Goal: Find specific page/section: Locate a particular part of the current website

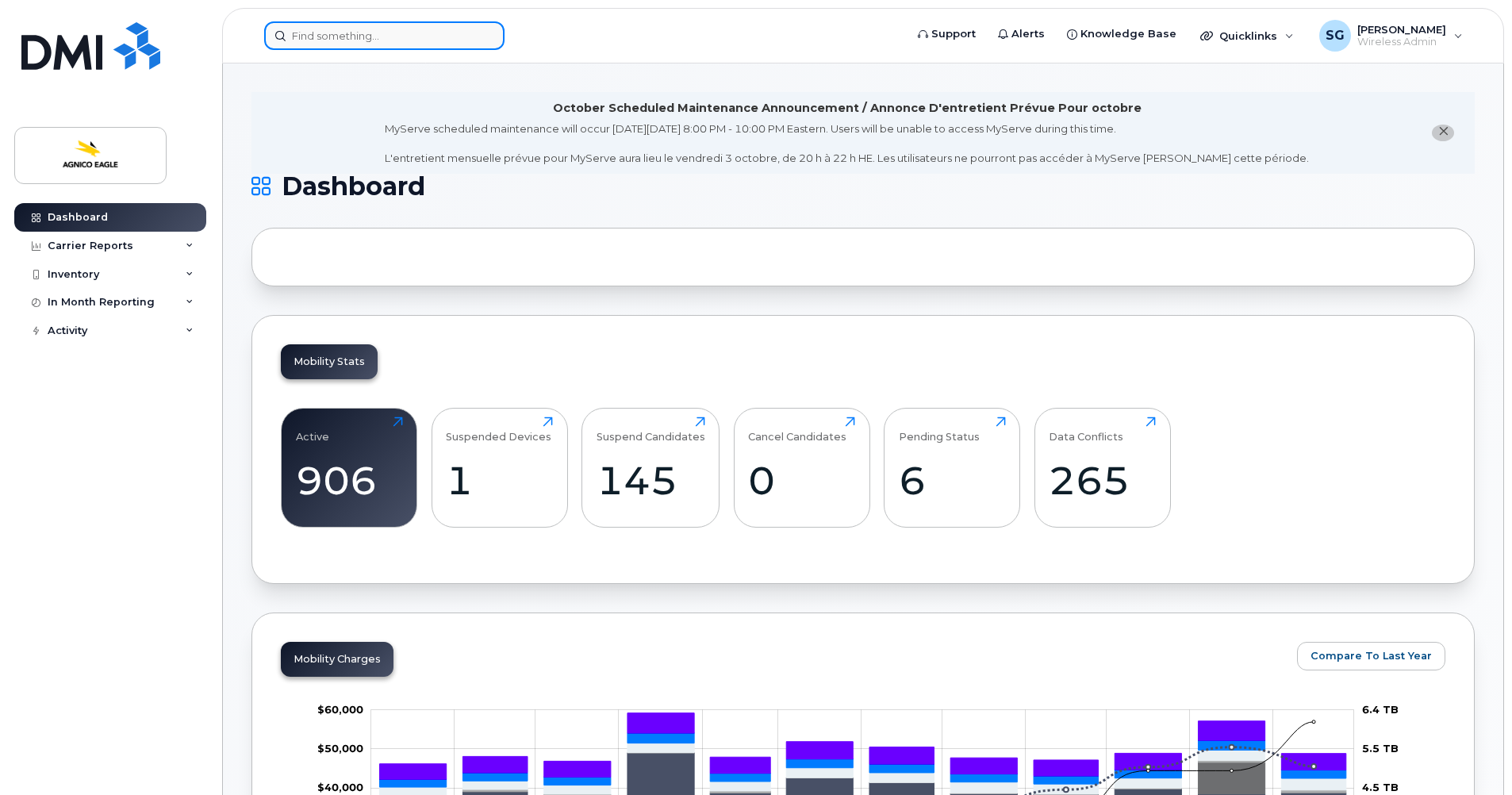
click at [303, 42] on input at bounding box center [384, 36] width 240 height 29
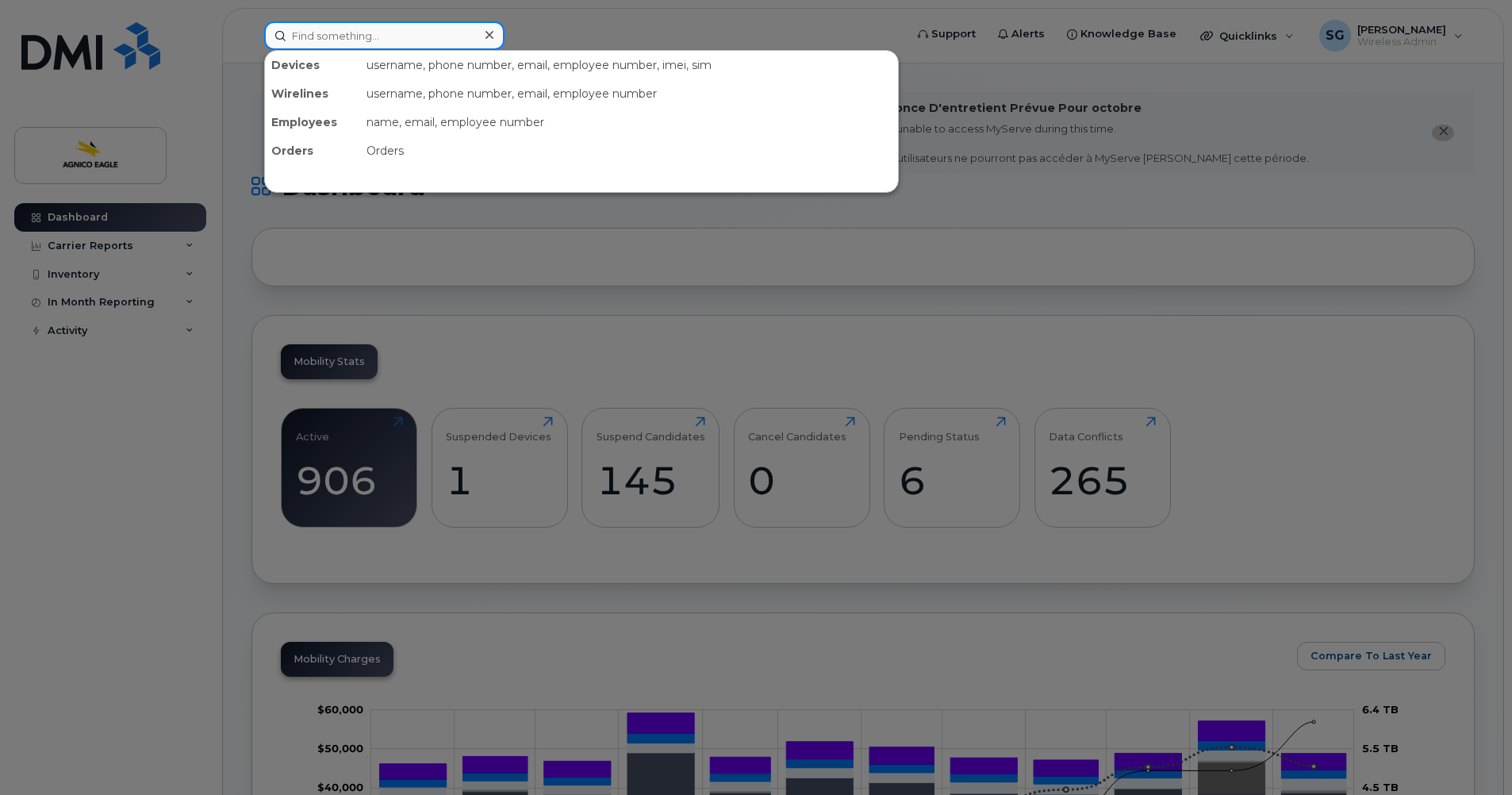
paste input "[PHONE_NUMBER]"
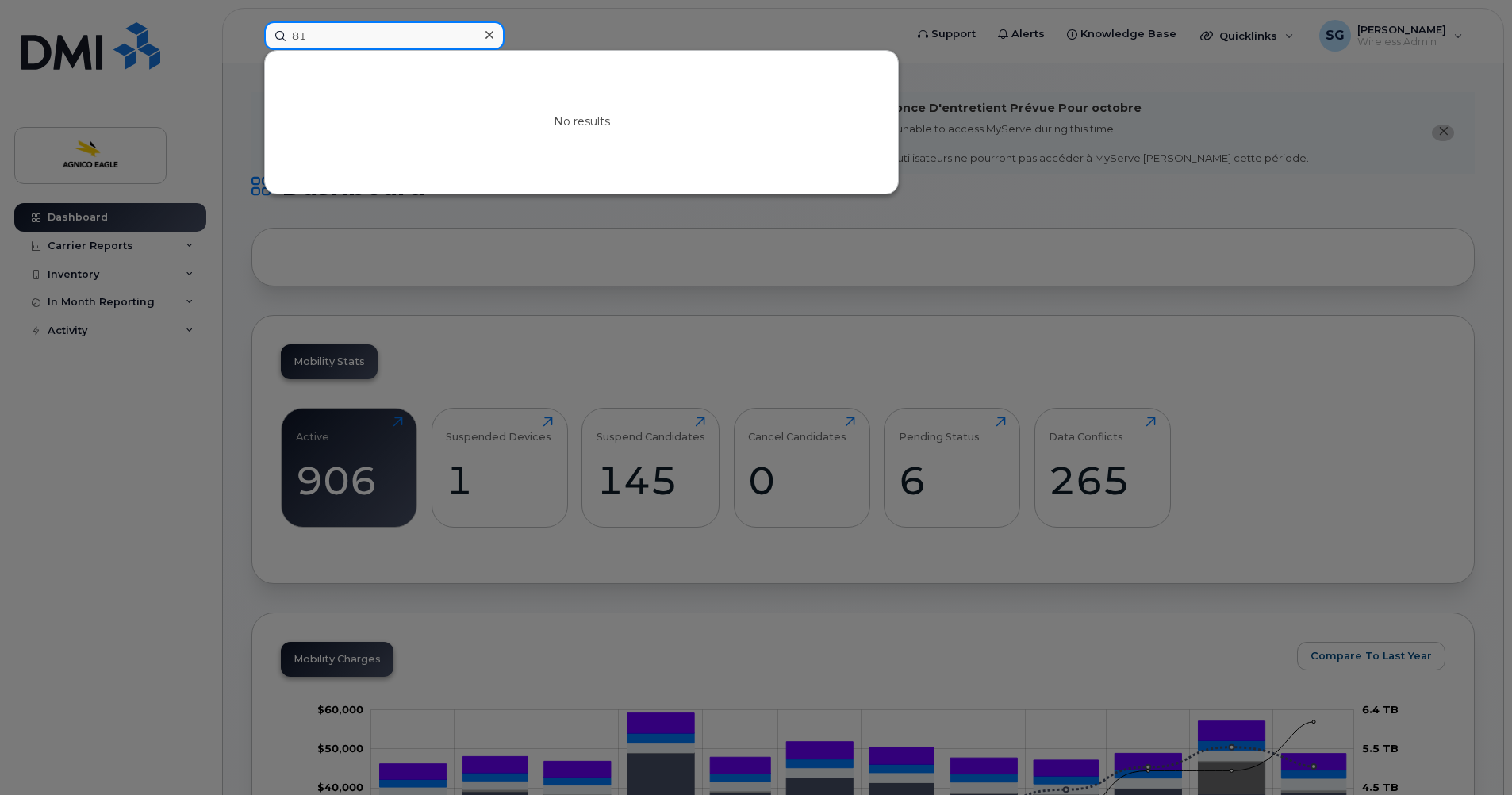
type input "8"
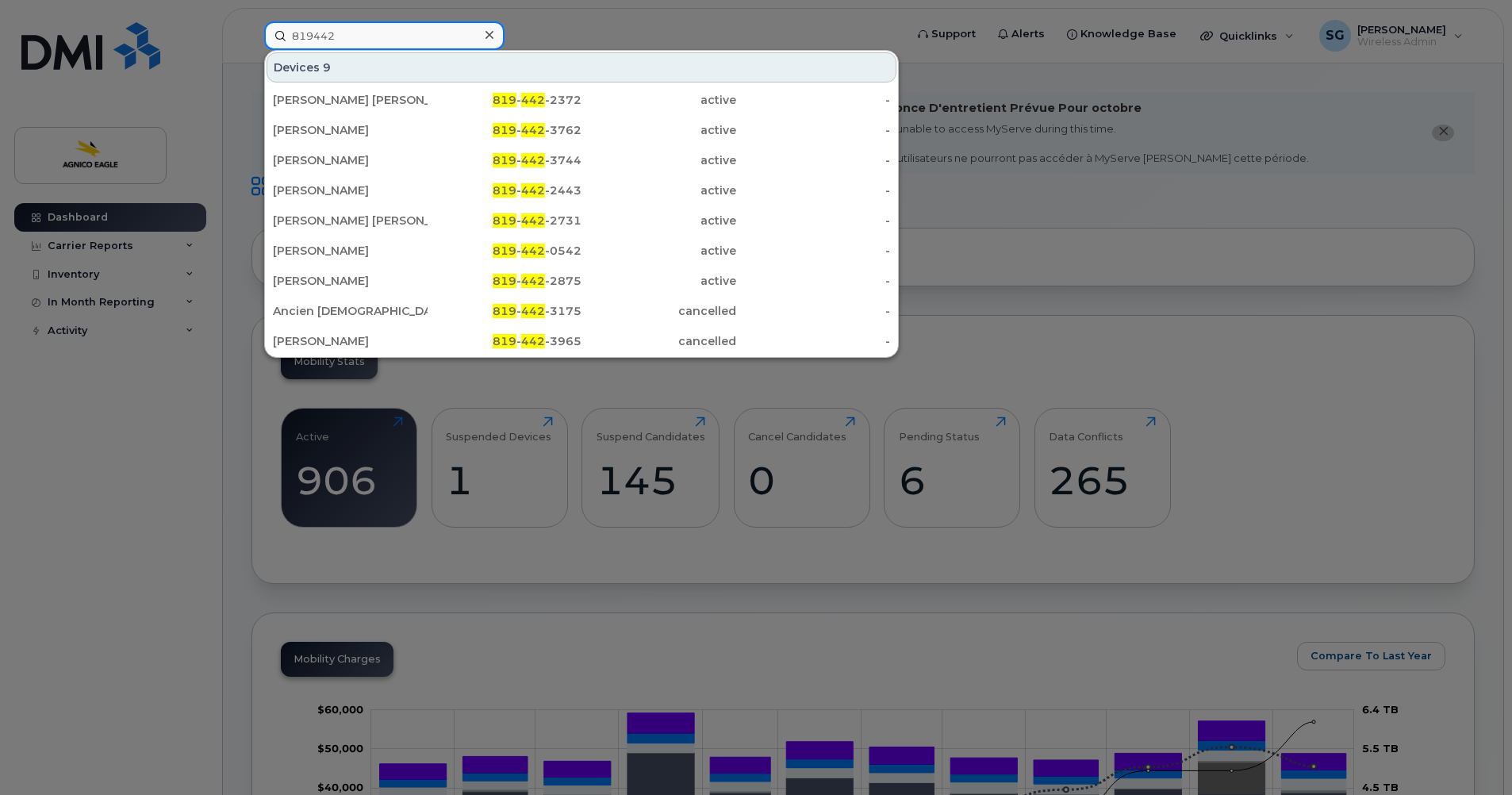
type input "819442"
click at [486, 40] on icon at bounding box center [489, 35] width 8 height 13
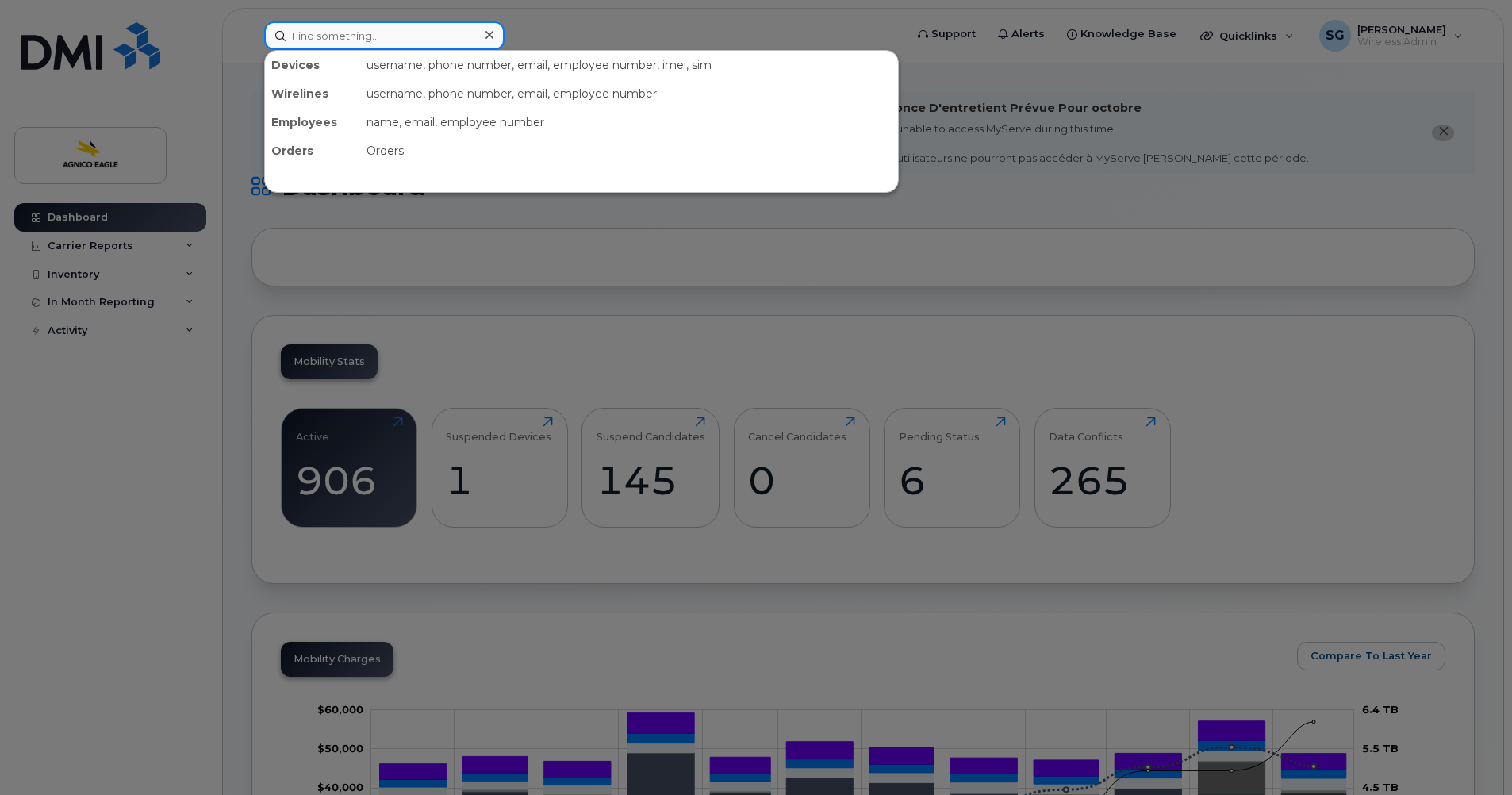
click at [349, 36] on input at bounding box center [384, 36] width 240 height 29
paste input "[PERSON_NAME]"
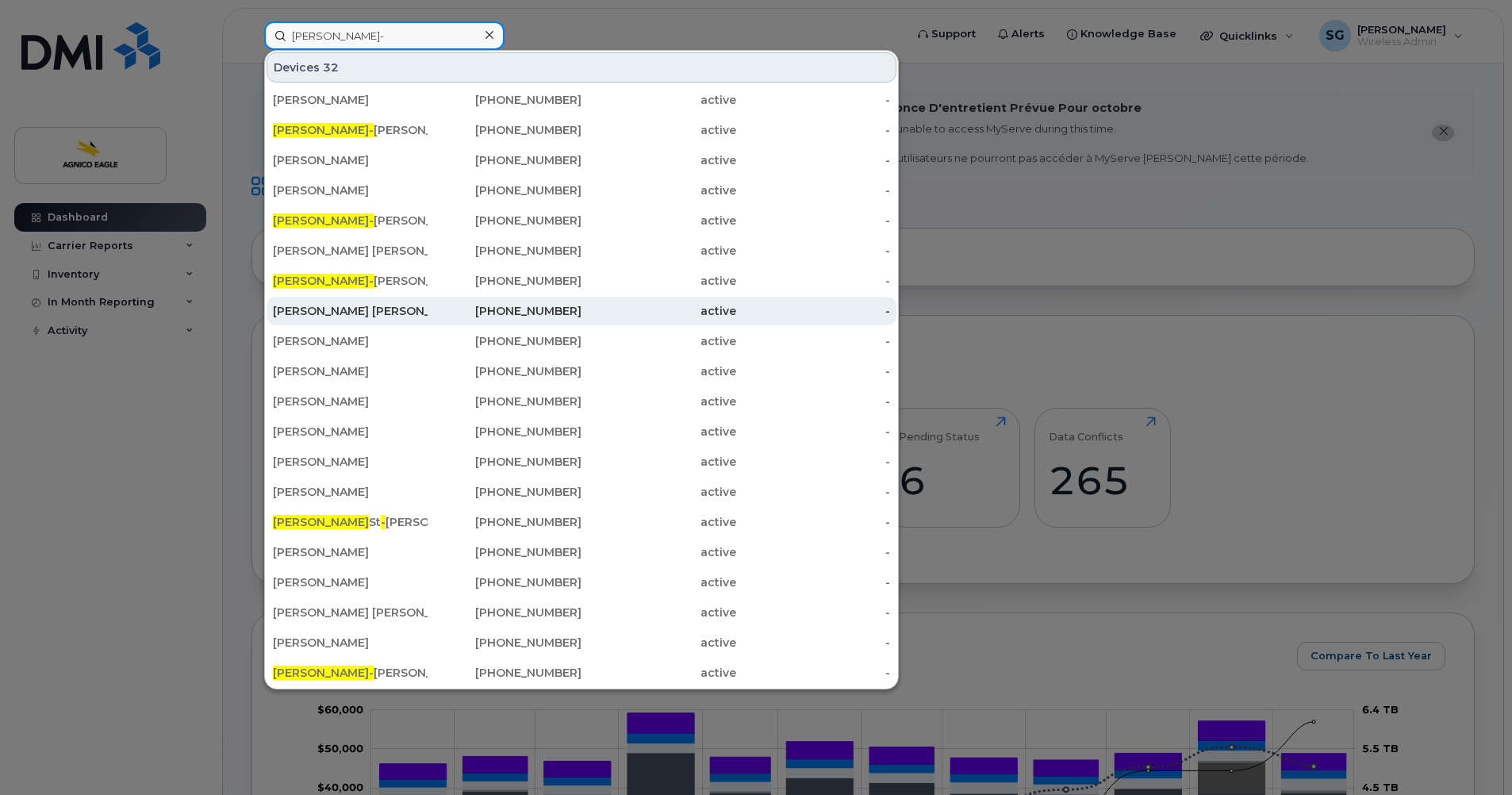
type input "[PERSON_NAME]-"
click at [382, 307] on div "[PERSON_NAME] [PERSON_NAME]" at bounding box center [350, 311] width 154 height 16
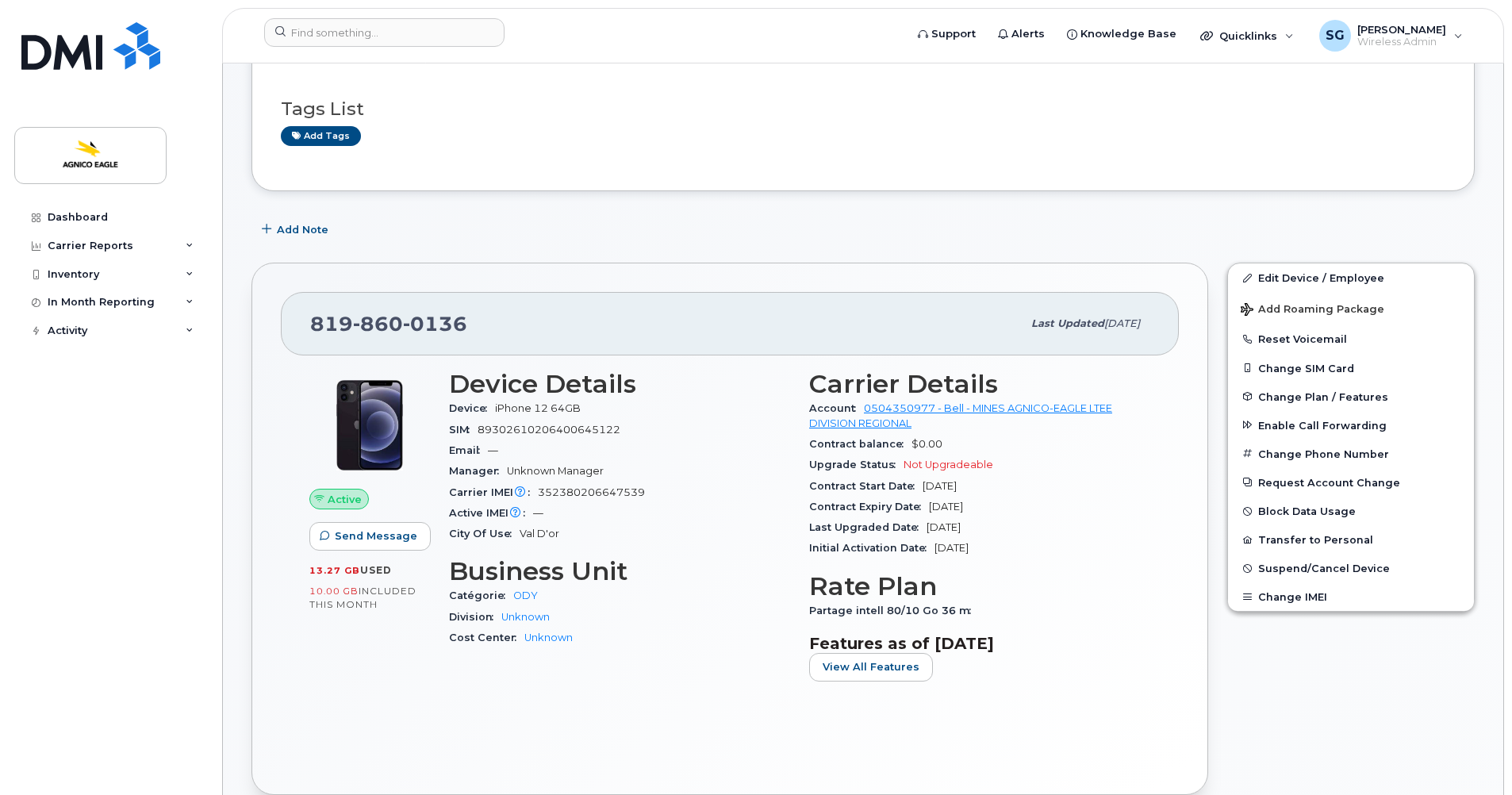
scroll to position [237, 0]
click at [842, 609] on span "Partage intell 80/10 Go 36 m" at bounding box center [894, 610] width 170 height 12
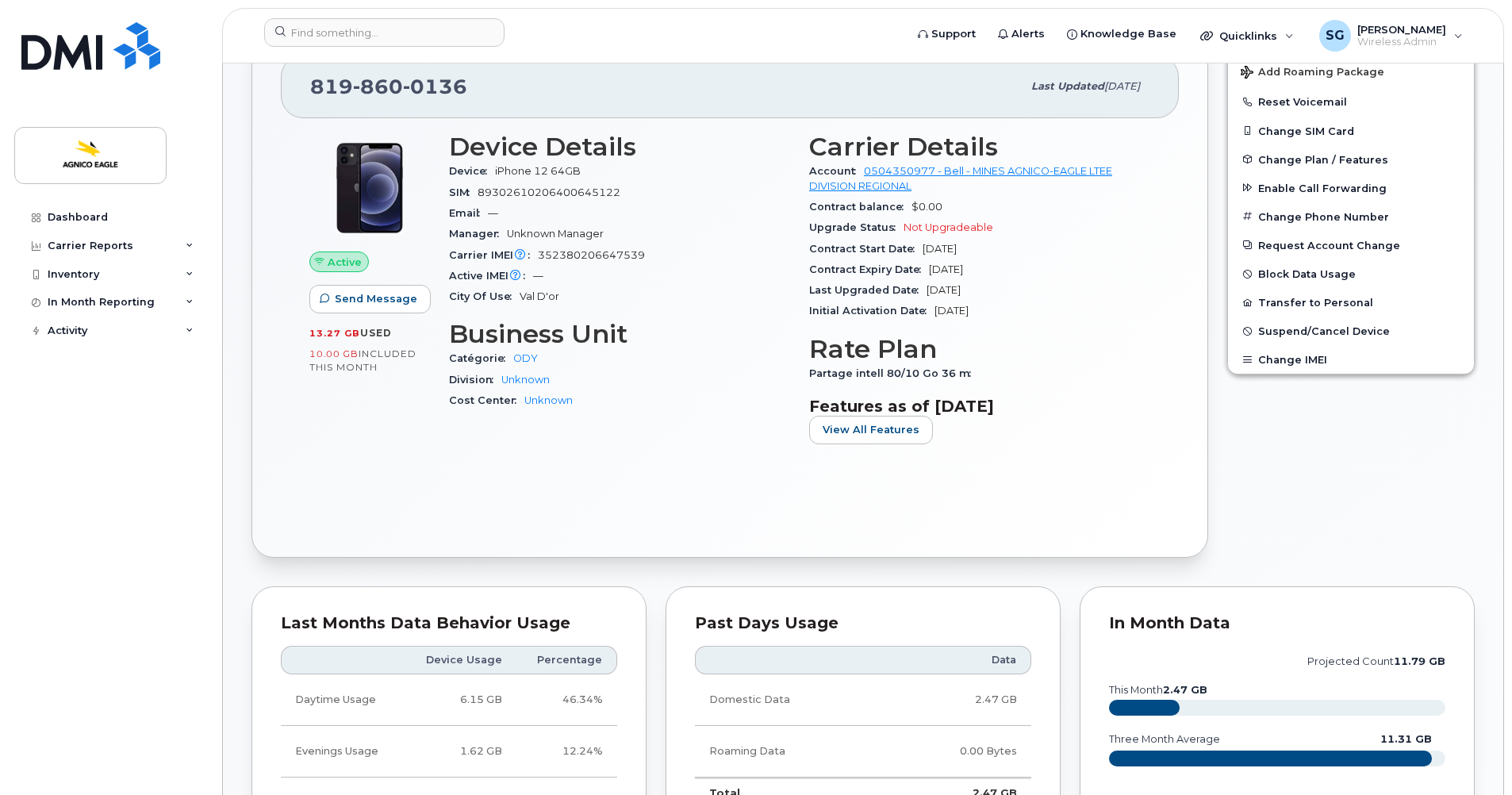
scroll to position [475, 0]
click at [832, 374] on span "Partage intell 80/10 Go 36 m" at bounding box center [894, 373] width 170 height 12
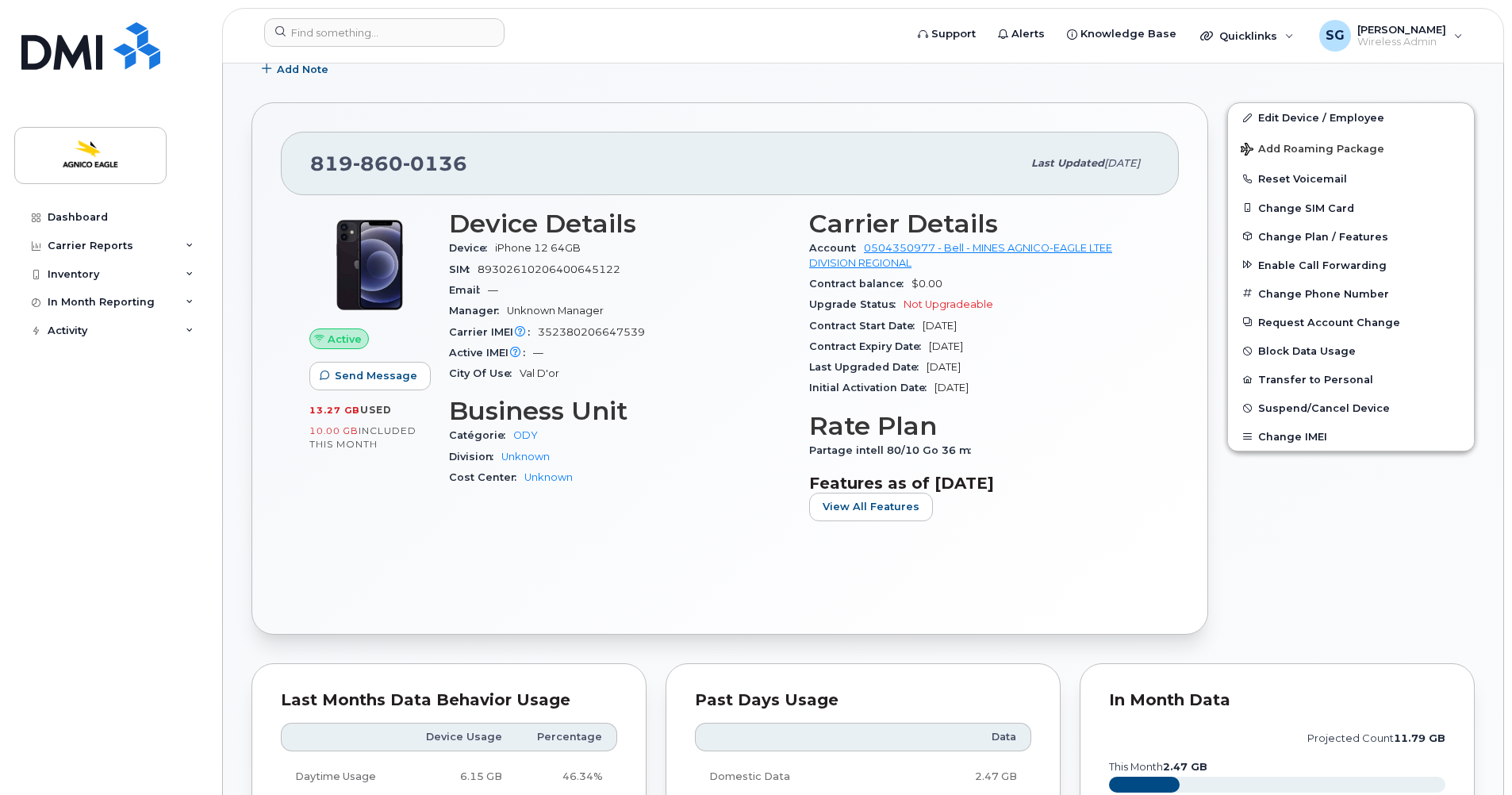
scroll to position [396, 0]
